Goal: Information Seeking & Learning: Check status

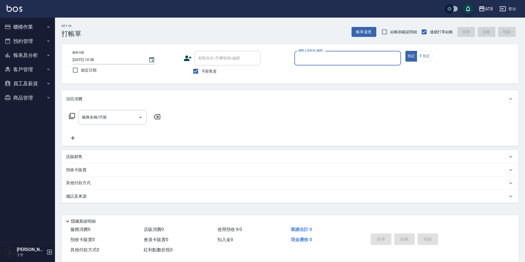
click at [32, 56] on button "報表及分析" at bounding box center [27, 55] width 51 height 14
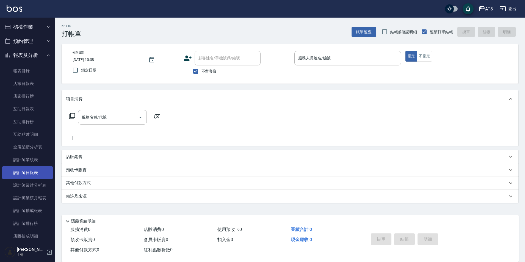
click at [37, 170] on link "設計師日報表" at bounding box center [27, 172] width 51 height 13
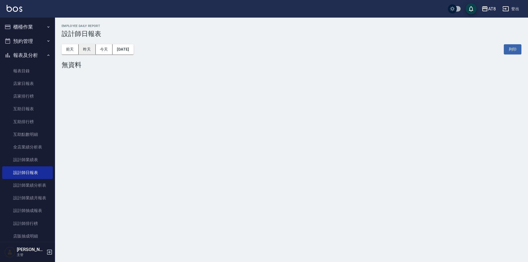
click at [88, 48] on button "昨天" at bounding box center [87, 49] width 17 height 10
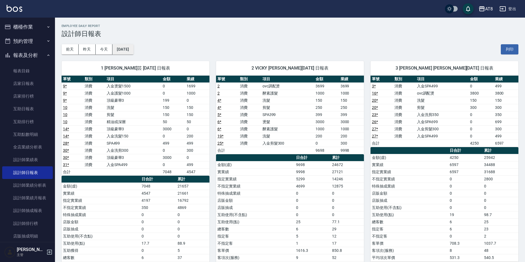
click at [133, 50] on button "[DATE]" at bounding box center [122, 49] width 21 height 10
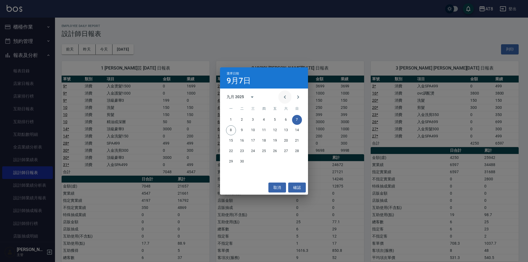
click at [284, 97] on icon "Previous month" at bounding box center [285, 96] width 2 height 3
click at [267, 131] on button "7" at bounding box center [264, 130] width 10 height 10
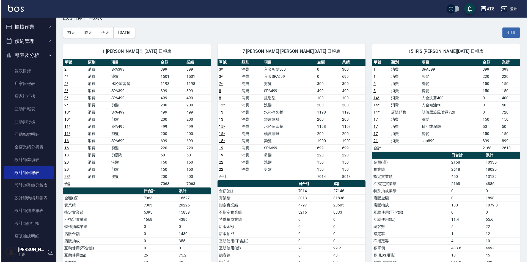
scroll to position [18, 0]
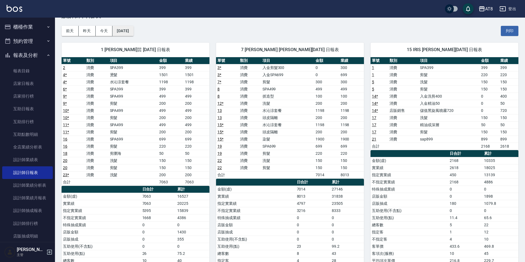
click at [133, 33] on button "[DATE]" at bounding box center [122, 31] width 21 height 10
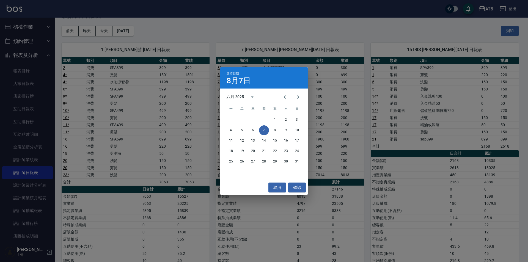
drag, startPoint x: 160, startPoint y: 37, endPoint x: 151, endPoint y: 35, distance: 8.9
click at [160, 37] on div "選擇日期 [DATE] 八月 2025 一 二 三 四 五 六 日 1 2 3 4 5 6 7 8 9 10 11 12 13 14 15 16 17 18 …" at bounding box center [264, 131] width 528 height 262
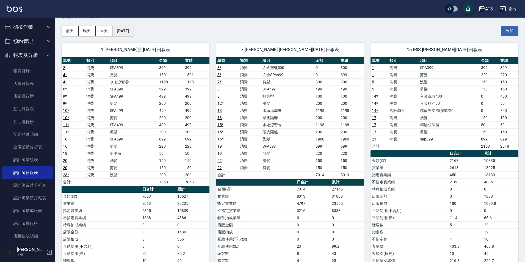
click at [133, 34] on button "[DATE]" at bounding box center [122, 31] width 21 height 10
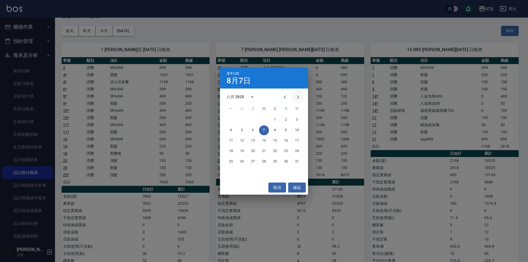
click at [296, 95] on icon "Next month" at bounding box center [298, 97] width 7 height 7
click at [298, 120] on button "7" at bounding box center [297, 120] width 10 height 10
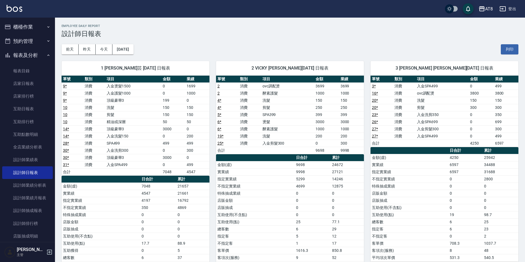
click at [30, 28] on button "櫃檯作業" at bounding box center [27, 27] width 51 height 14
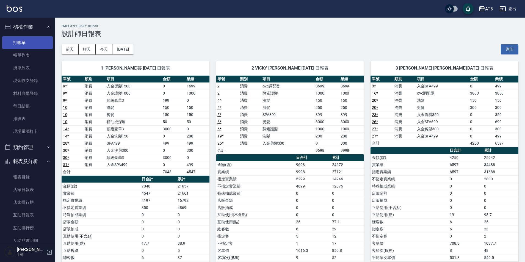
click at [31, 43] on link "打帳單" at bounding box center [27, 42] width 51 height 13
